Goal: Transaction & Acquisition: Purchase product/service

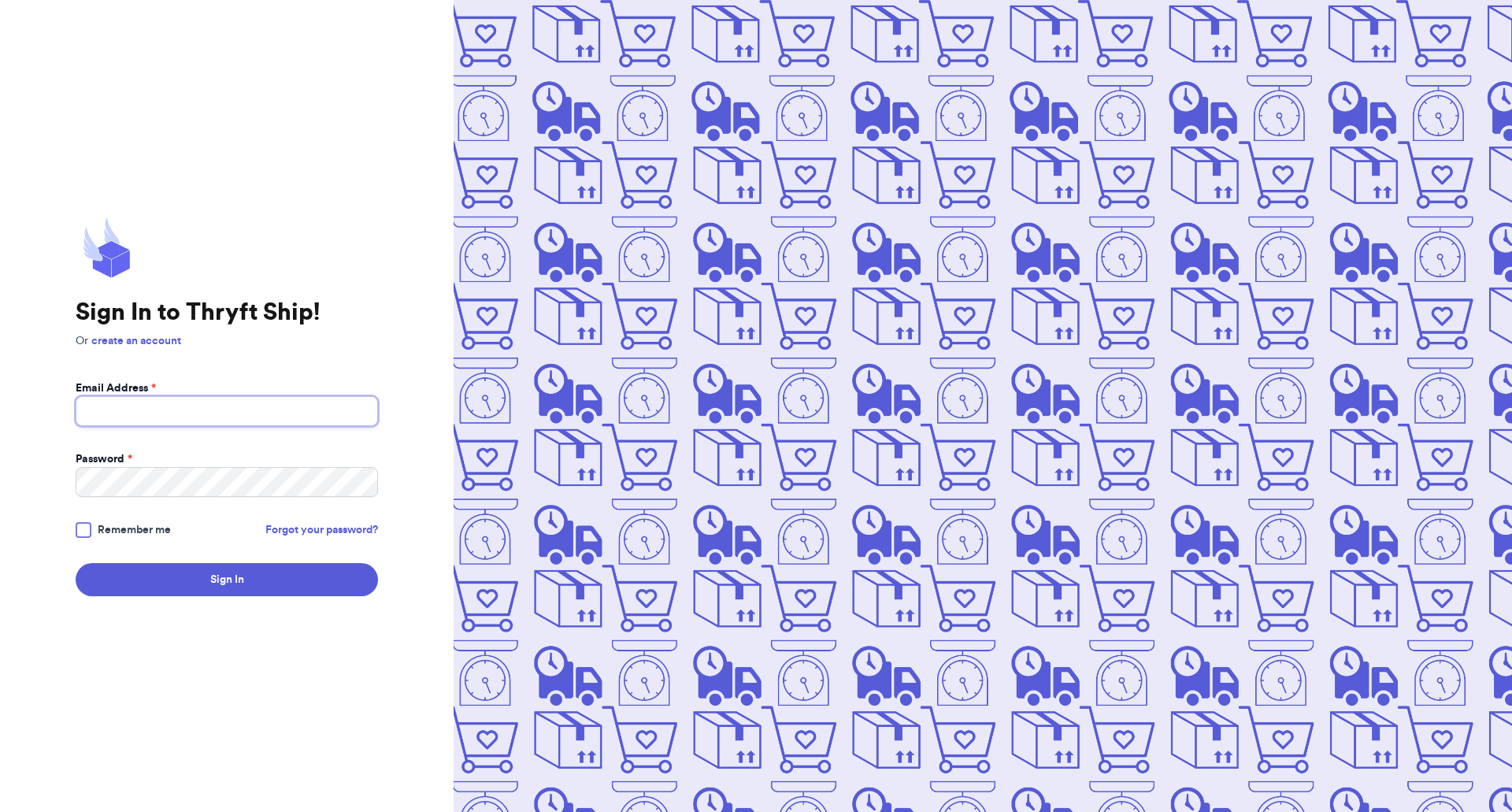
click at [137, 420] on input "Email Address *" at bounding box center [227, 410] width 303 height 30
type input "[EMAIL_ADDRESS][DOMAIN_NAME]"
click at [76, 563] on button "Sign In" at bounding box center [227, 579] width 303 height 33
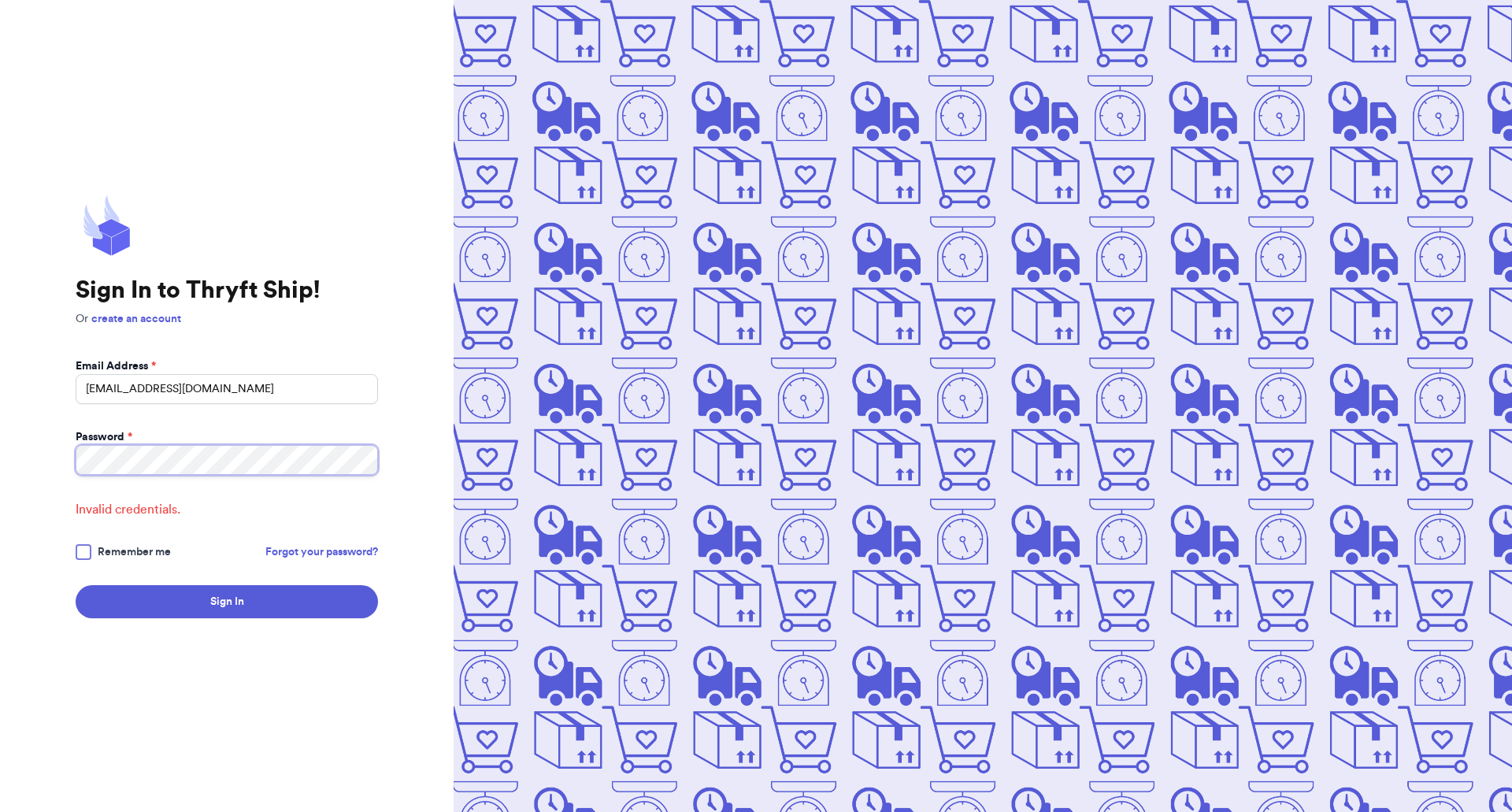
click at [0, 392] on html "Sign In to Thryft Ship! Or create an account Email Address * [EMAIL_ADDRESS][DO…" at bounding box center [756, 406] width 1512 height 812
click at [76, 585] on button "Sign In" at bounding box center [227, 601] width 303 height 33
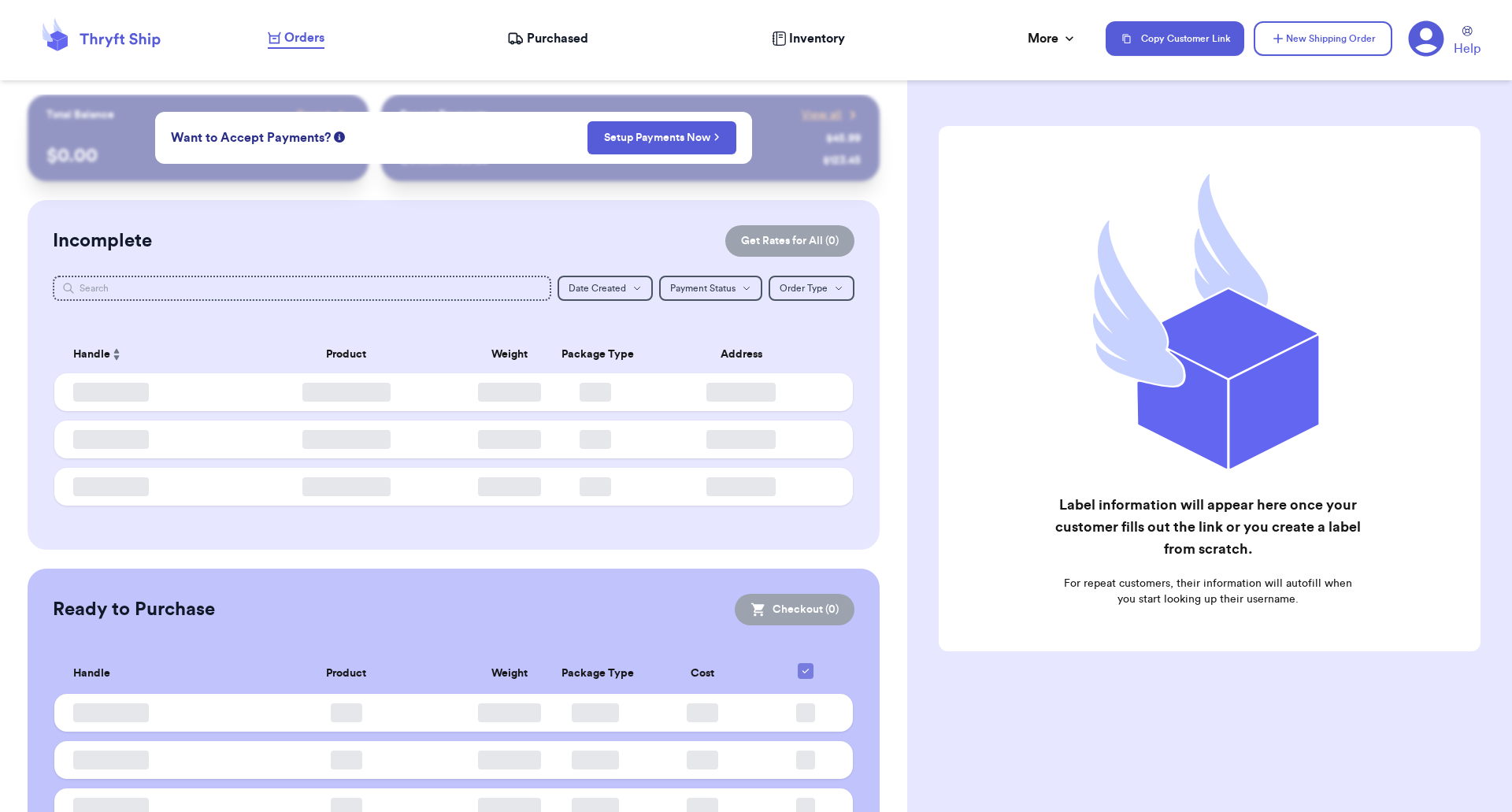
checkbox input "false"
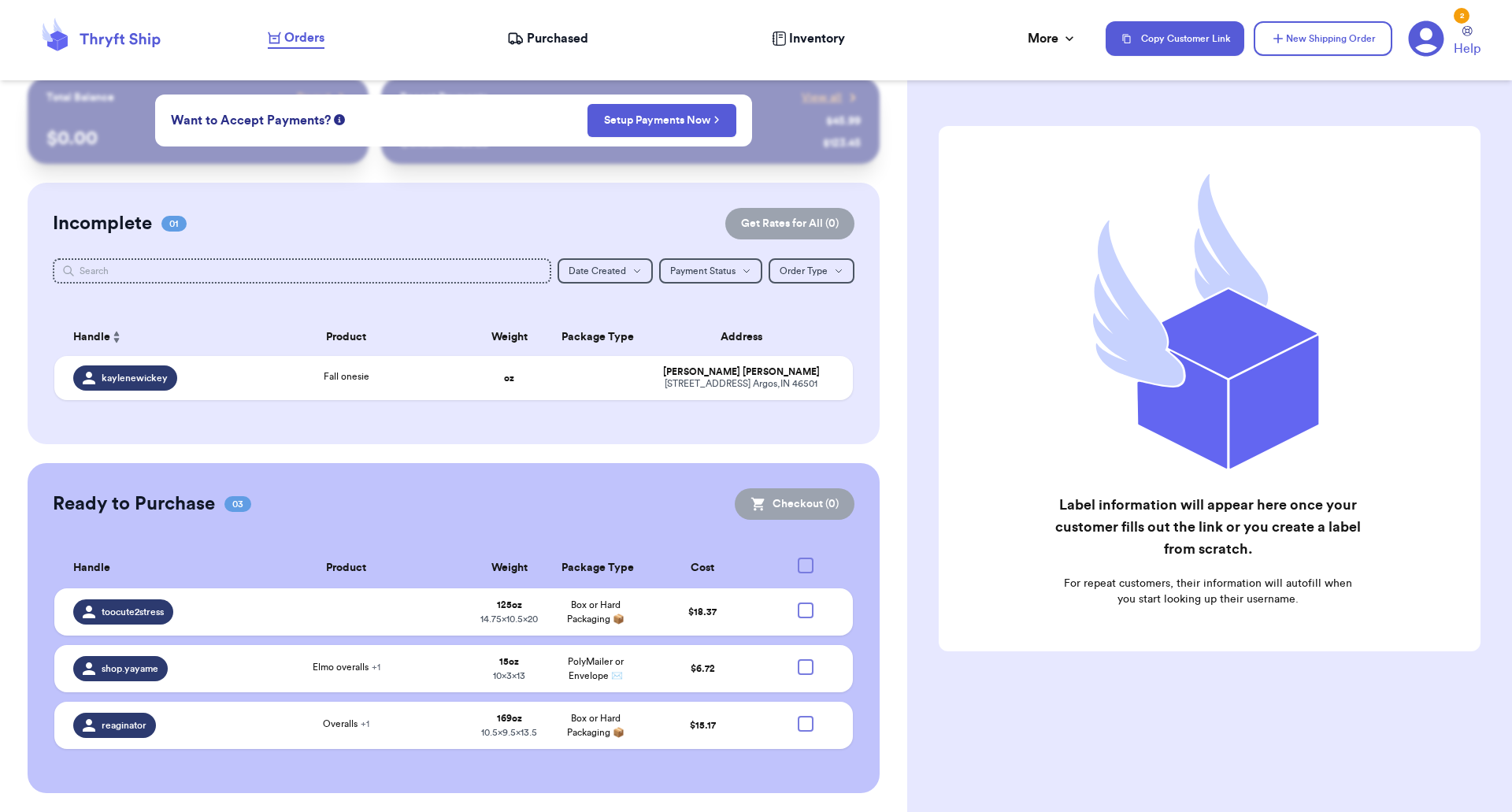
scroll to position [31, 0]
click at [799, 603] on div at bounding box center [806, 611] width 16 height 16
click at [805, 602] on input "checkbox" at bounding box center [805, 602] width 1 height 1
checkbox input "true"
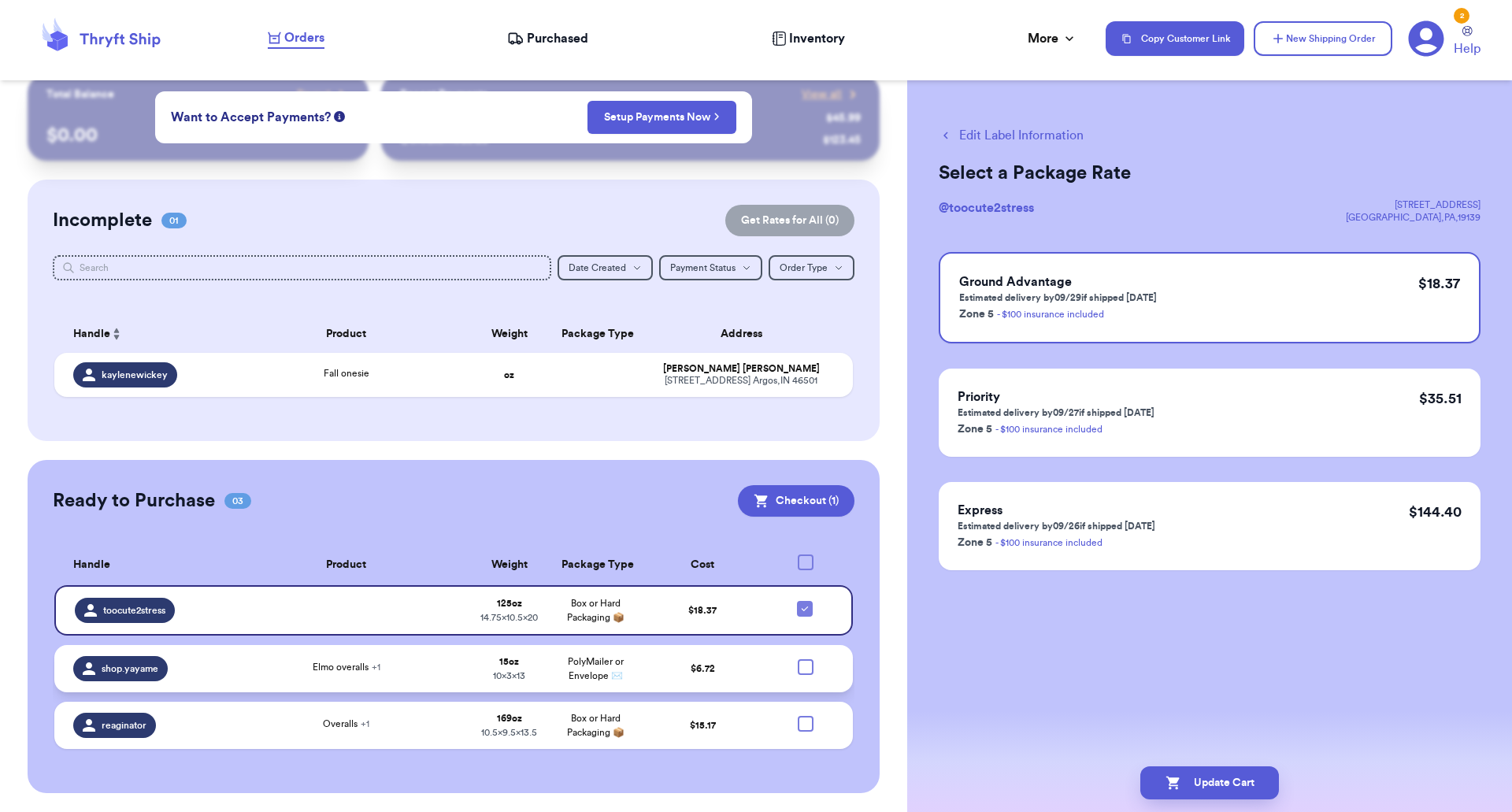
click at [798, 663] on div at bounding box center [806, 667] width 16 height 16
click at [805, 660] on input "checkbox" at bounding box center [805, 659] width 1 height 1
checkbox input "true"
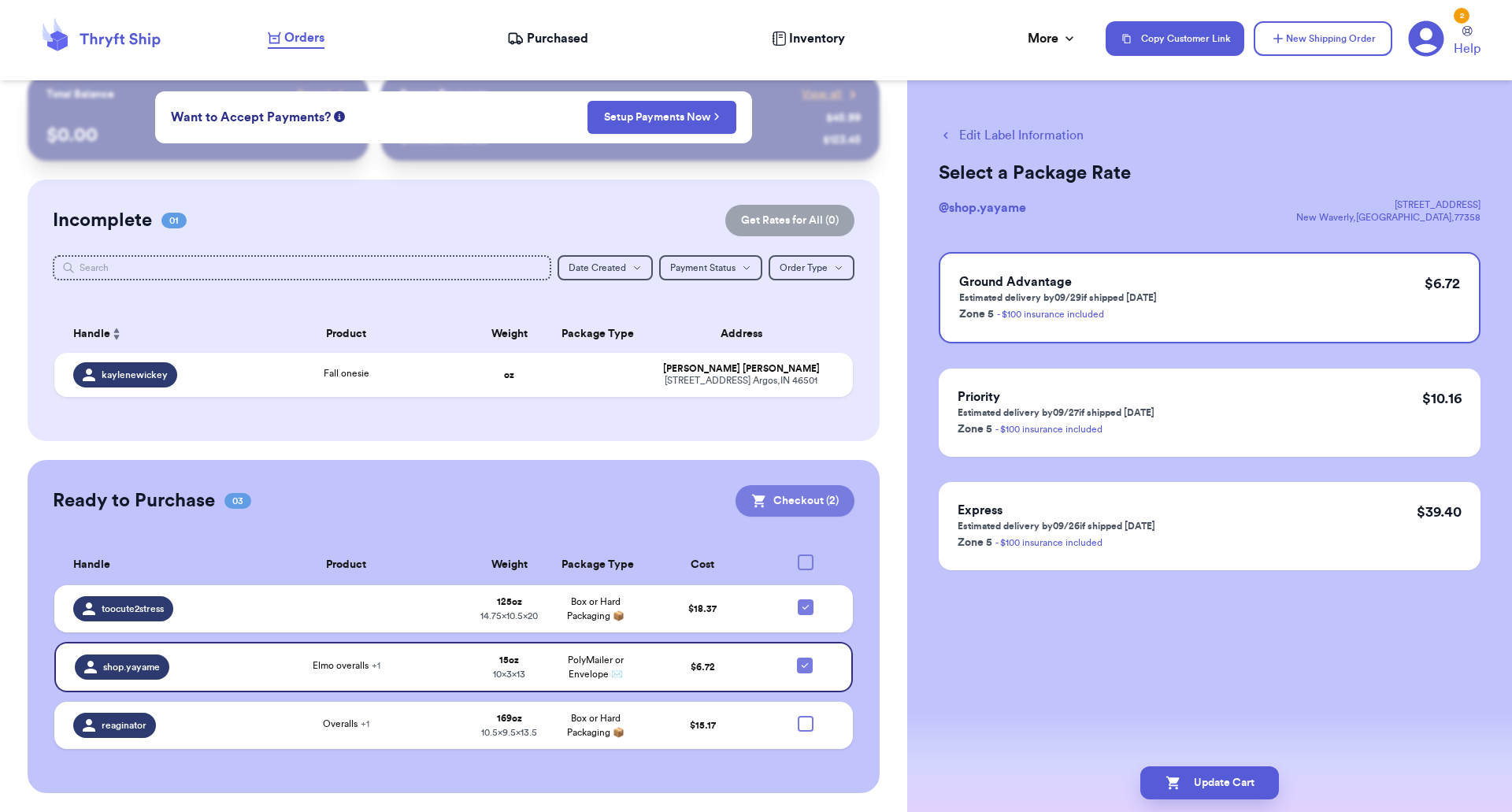
click at [782, 486] on button "Checkout ( 2 )" at bounding box center [795, 501] width 119 height 31
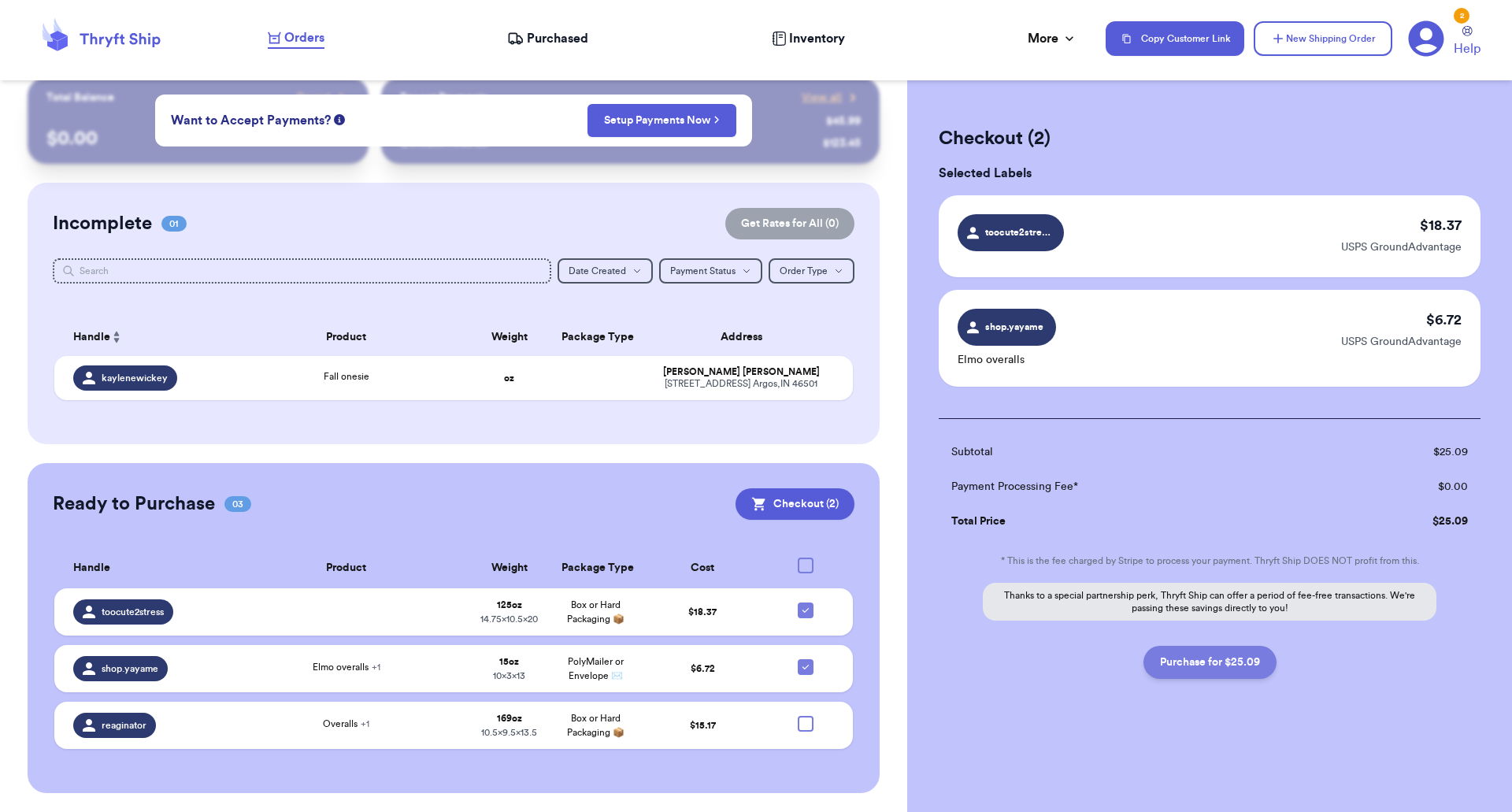
click at [1231, 663] on button "Purchase for $25.09" at bounding box center [1210, 662] width 133 height 33
checkbox input "false"
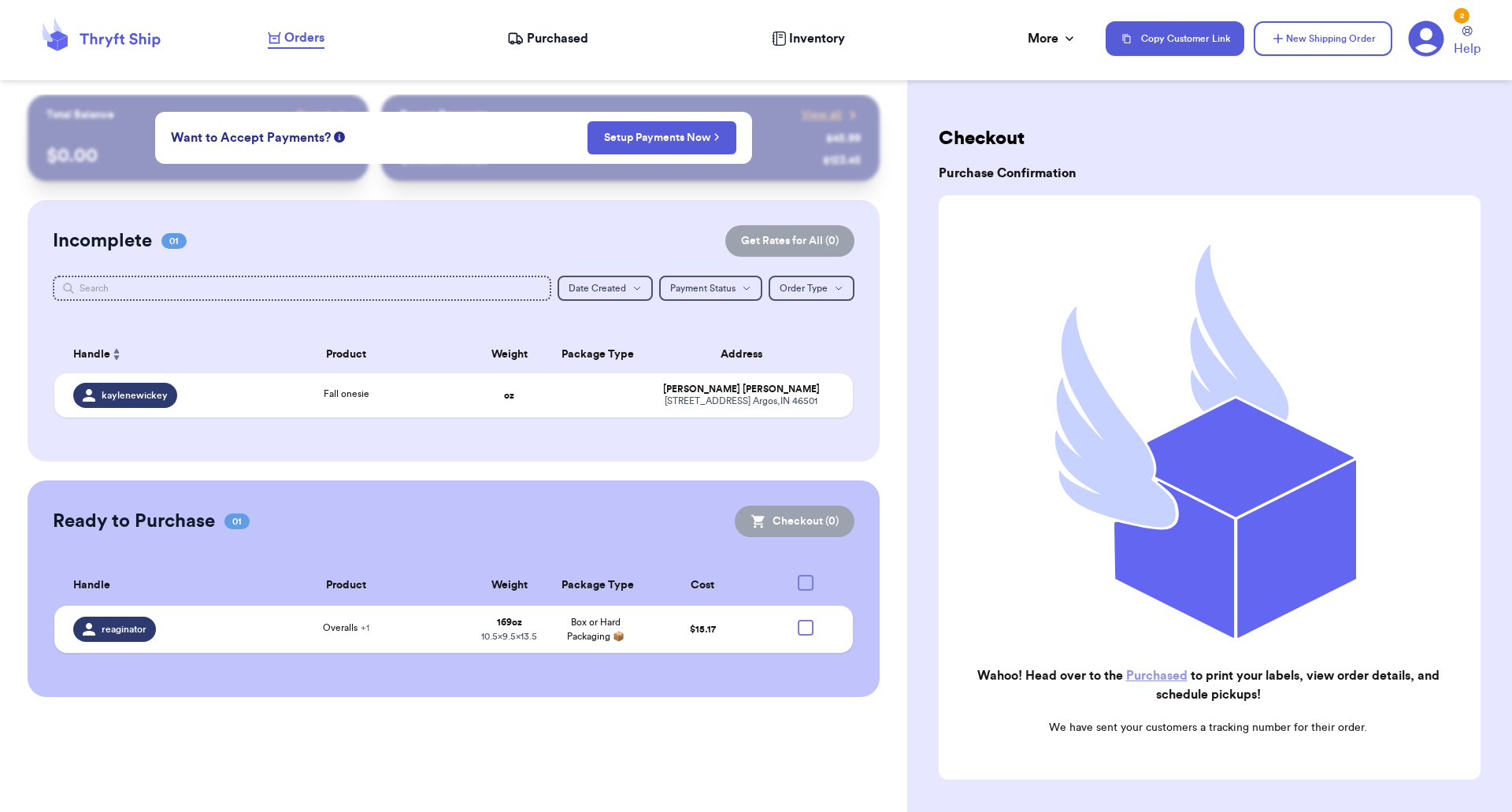
scroll to position [0, 0]
click at [556, 38] on span "Purchased" at bounding box center [557, 39] width 61 height 19
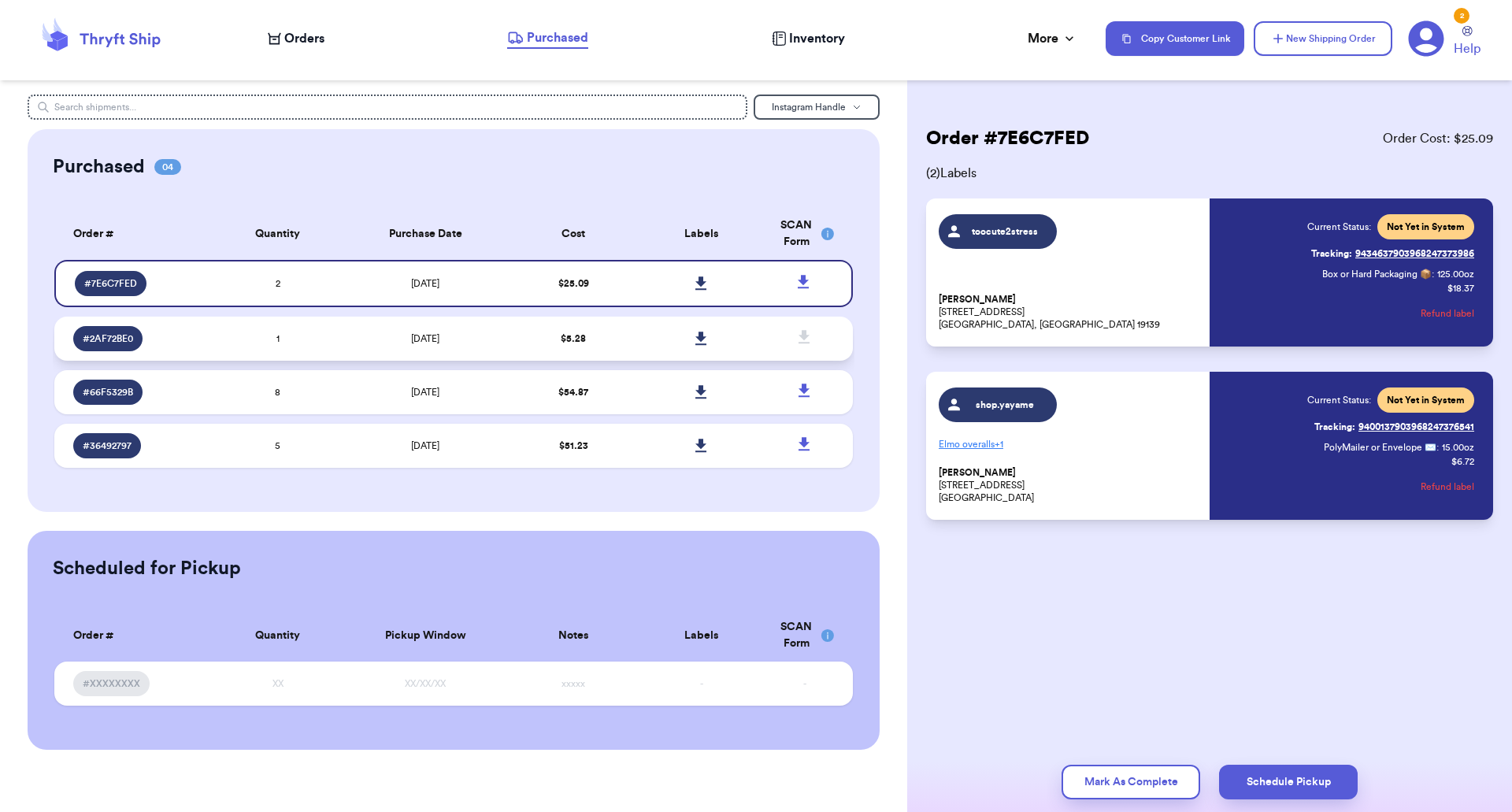
click at [699, 336] on icon at bounding box center [701, 338] width 11 height 14
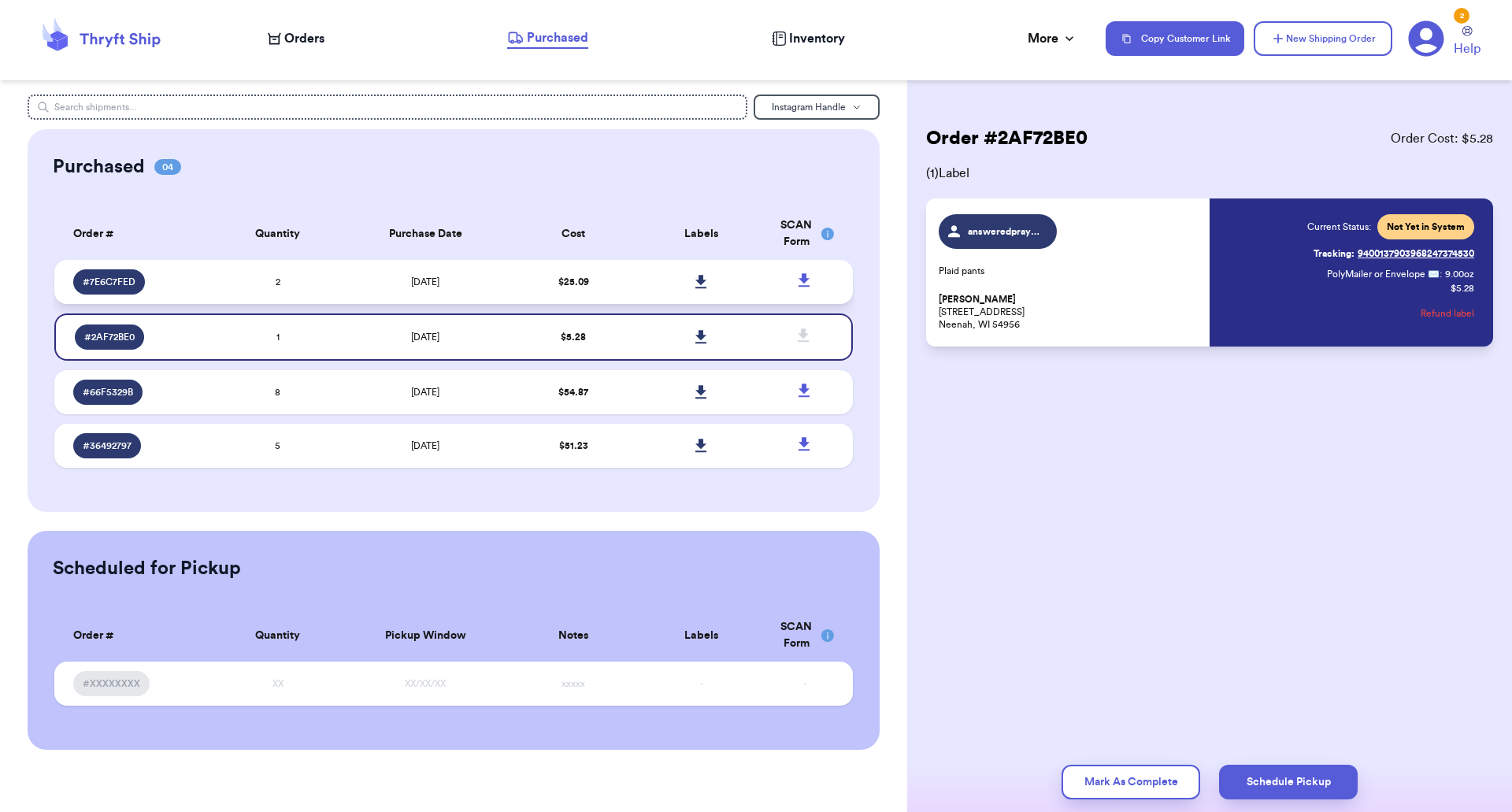
click at [705, 280] on icon at bounding box center [701, 281] width 11 height 14
